Goal: Information Seeking & Learning: Learn about a topic

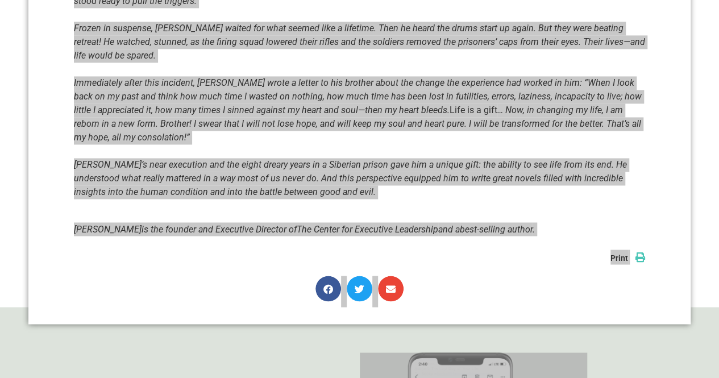
scroll to position [853, 0]
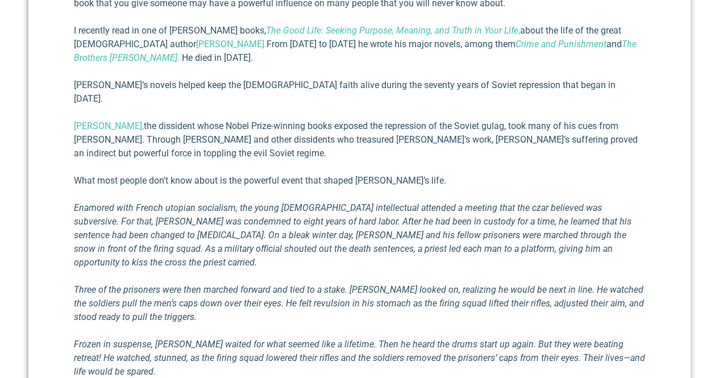
scroll to position [512, 0]
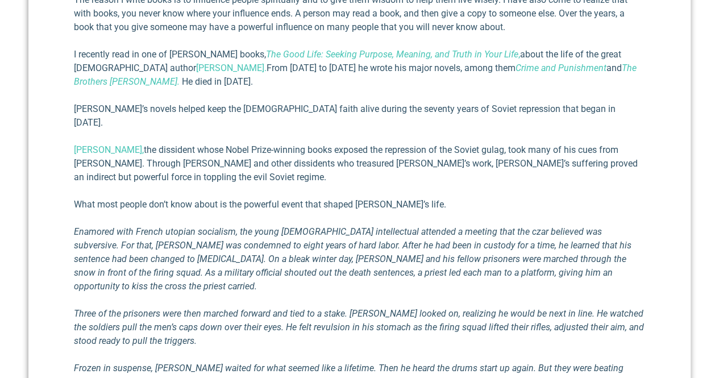
click at [98, 52] on p "I recently read in one of [PERSON_NAME] books, The Good Life: Seeking Purpose, …" at bounding box center [360, 68] width 572 height 41
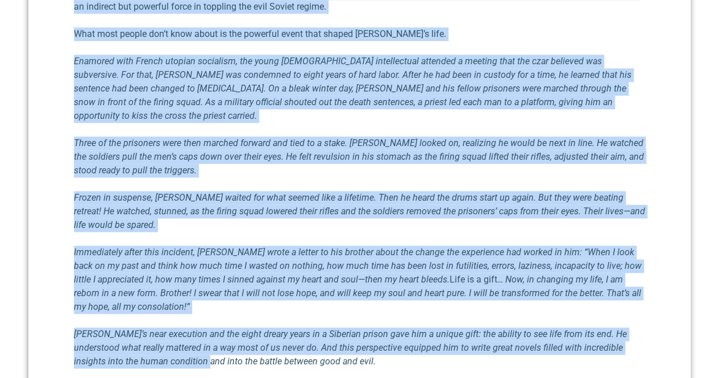
scroll to position [739, 0]
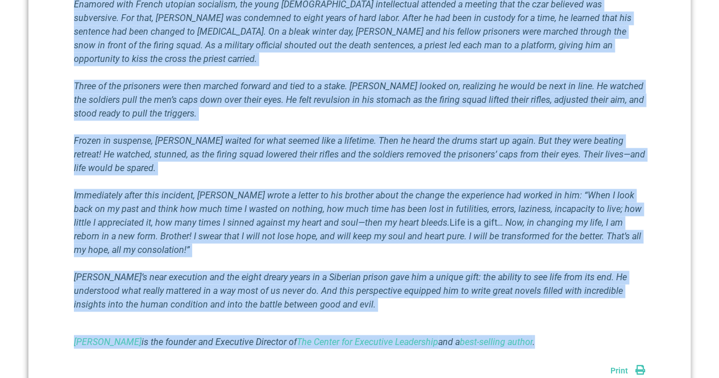
drag, startPoint x: 75, startPoint y: 57, endPoint x: 570, endPoint y: 326, distance: 563.2
click at [573, 326] on div "One observation I have made is that books have a great ability to influence peo…" at bounding box center [360, 37] width 572 height 624
copy div "L ipsumdol sita co adi el Seddoei Tempor’i utlab, Etd Magn Aliq: Enimadm Veniam…"
